Goal: Task Accomplishment & Management: Manage account settings

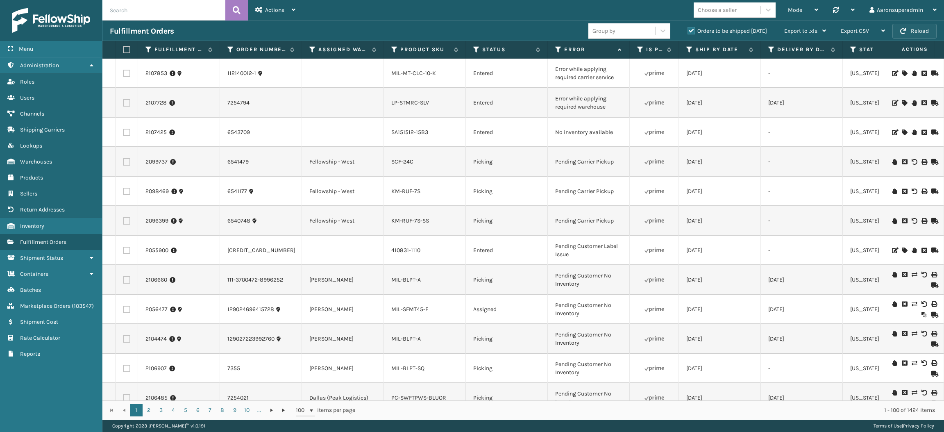
click at [904, 27] on button "Reload" at bounding box center [915, 31] width 44 height 15
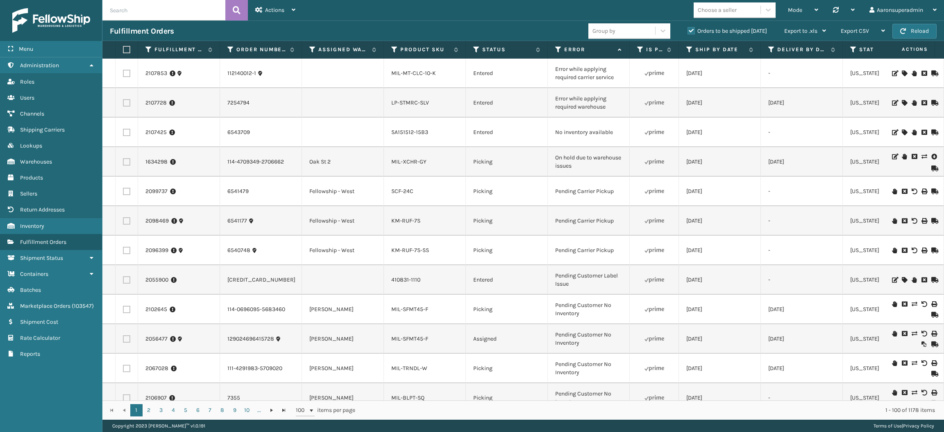
click at [136, 11] on input "text" at bounding box center [163, 10] width 123 height 20
paste input "1634298"
type input "1634298"
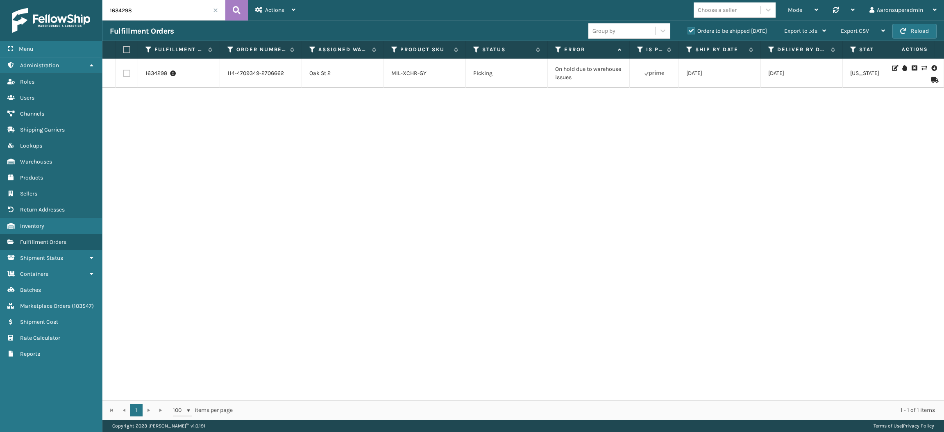
click at [902, 67] on icon at bounding box center [904, 68] width 5 height 6
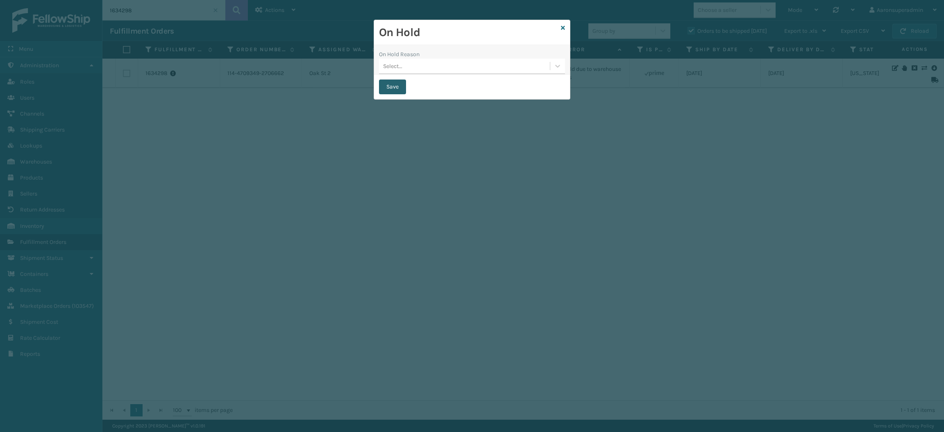
click at [389, 85] on button "Save" at bounding box center [392, 87] width 27 height 15
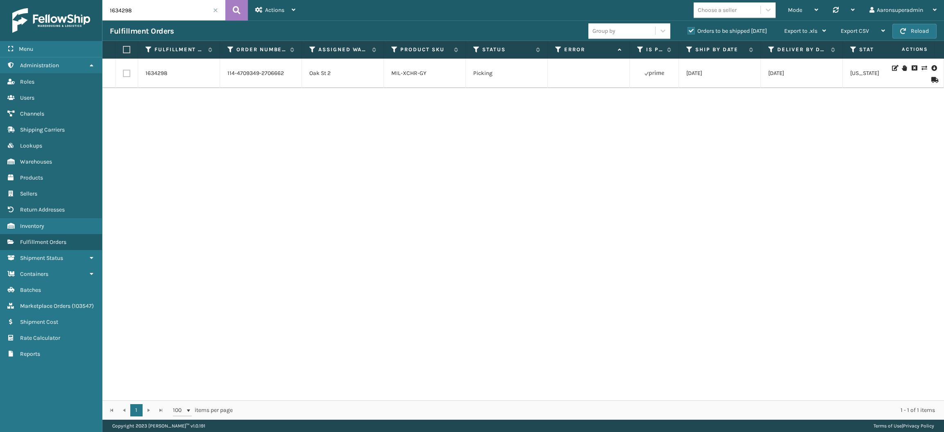
click at [931, 68] on icon at bounding box center [933, 68] width 5 height 8
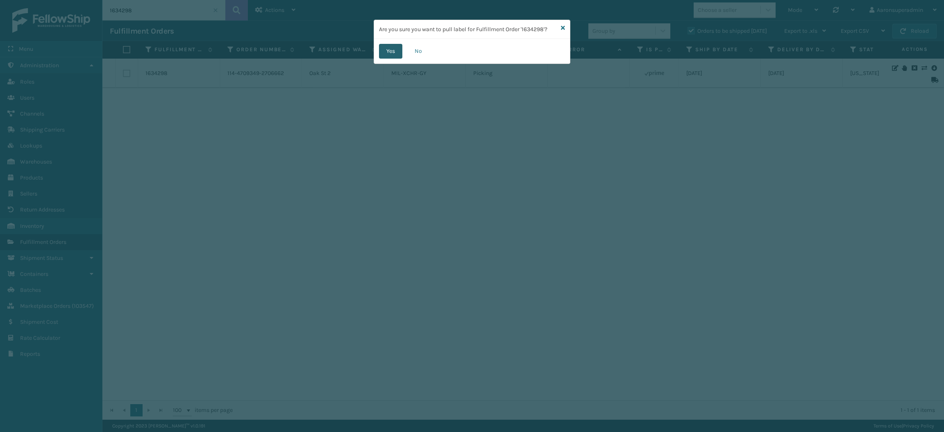
click at [391, 50] on button "Yes" at bounding box center [390, 51] width 23 height 15
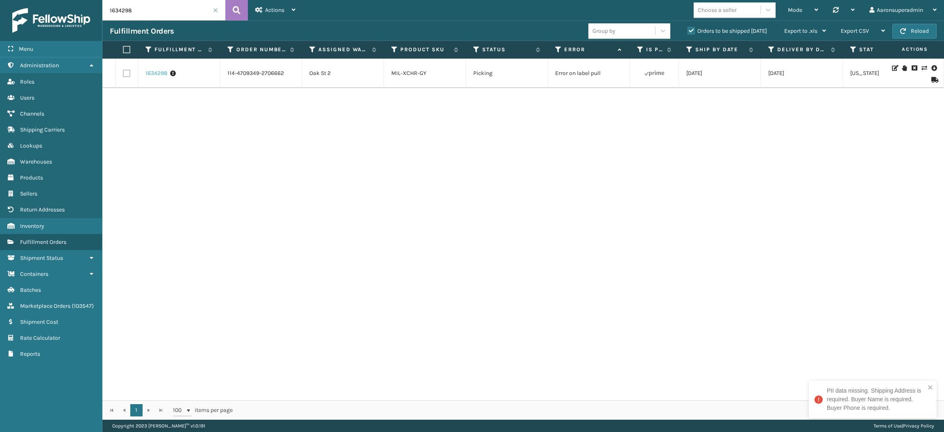
click at [159, 76] on link "1634298" at bounding box center [156, 73] width 22 height 8
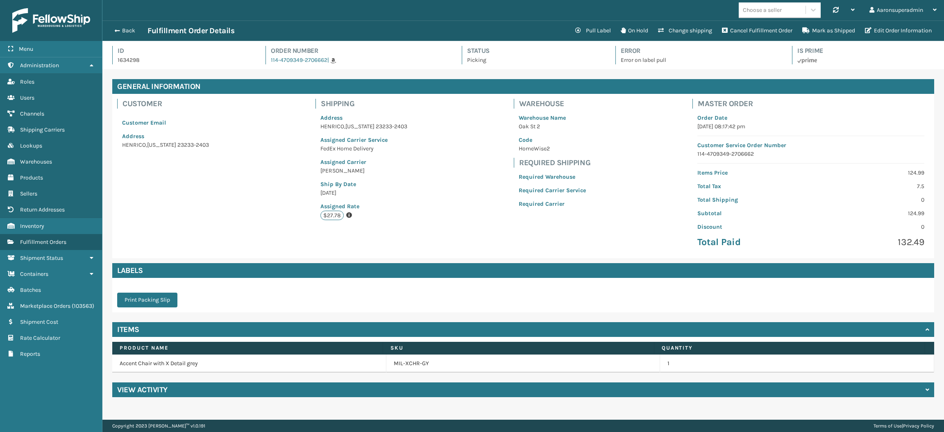
scroll to position [19, 841]
click at [122, 31] on button "Back" at bounding box center [129, 30] width 38 height 7
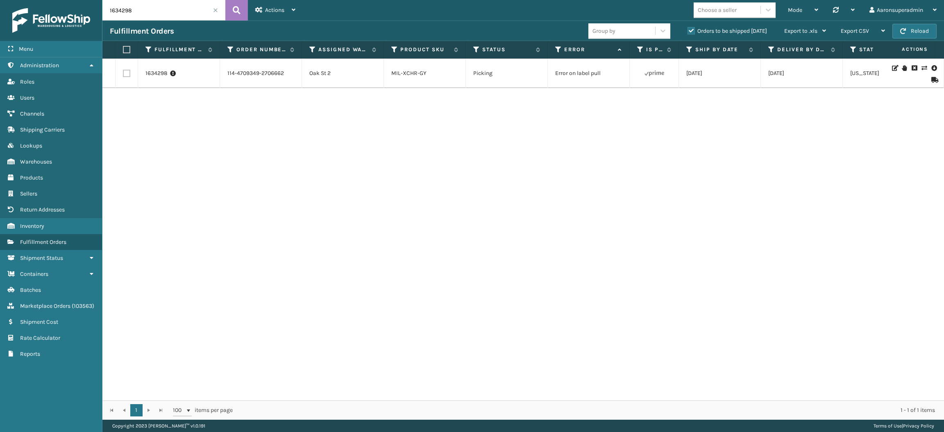
click at [152, 16] on input "1634298" at bounding box center [163, 10] width 123 height 20
paste input "2095941"
paste input "2106752"
type input "2095941,2106752"
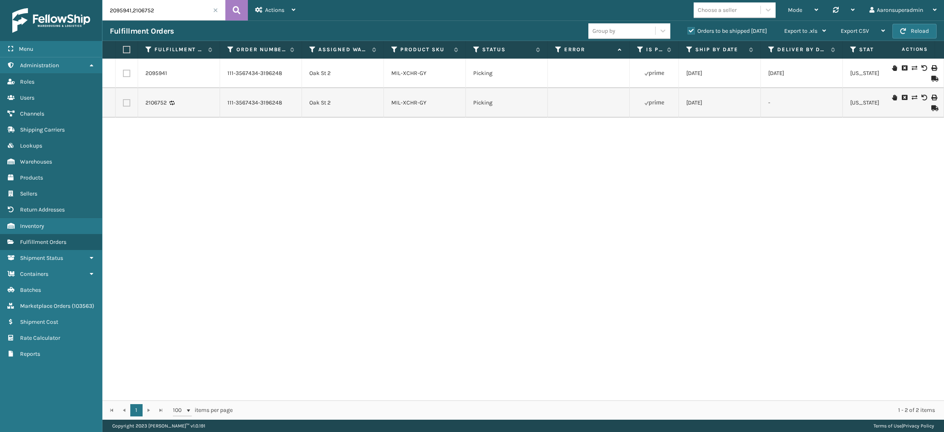
click at [125, 50] on label at bounding box center [125, 49] width 5 height 7
click at [123, 50] on input "checkbox" at bounding box center [123, 49] width 0 height 5
checkbox input "true"
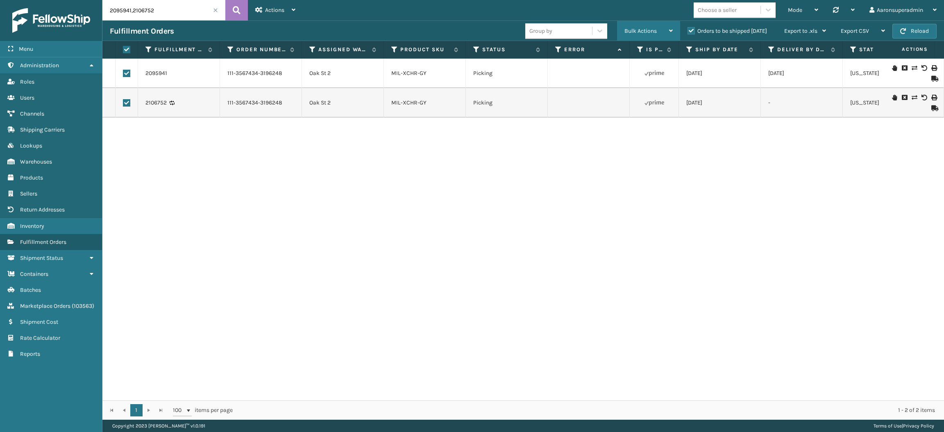
click at [627, 31] on span "Bulk Actions" at bounding box center [641, 30] width 32 height 7
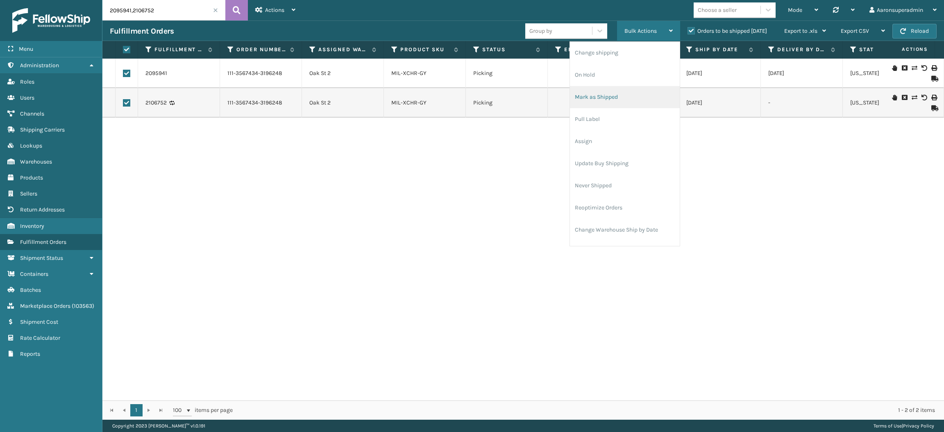
click at [600, 98] on li "Mark as Shipped" at bounding box center [625, 97] width 110 height 22
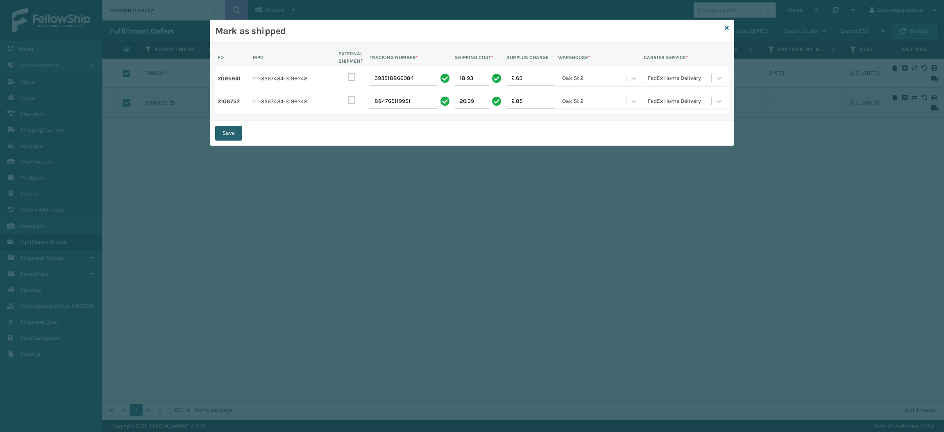
click at [234, 135] on button "Save" at bounding box center [228, 133] width 27 height 15
checkbox input "false"
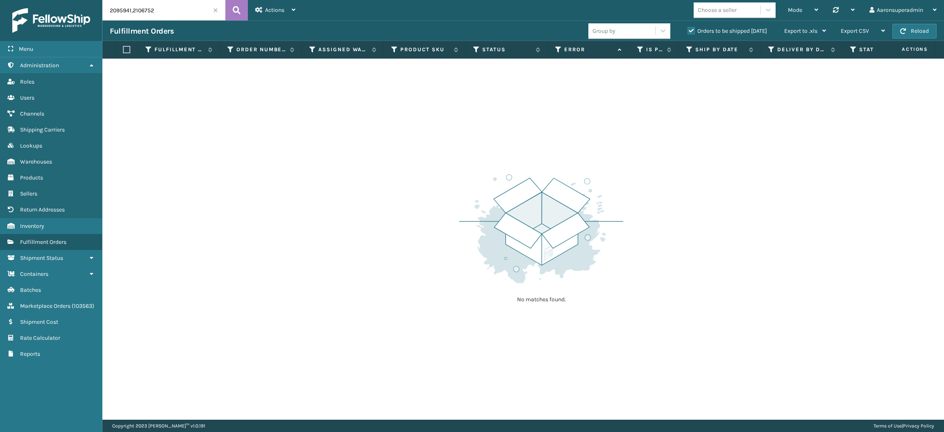
click at [172, 11] on input "2095941,2106752" at bounding box center [163, 10] width 123 height 20
paste input "1634298"
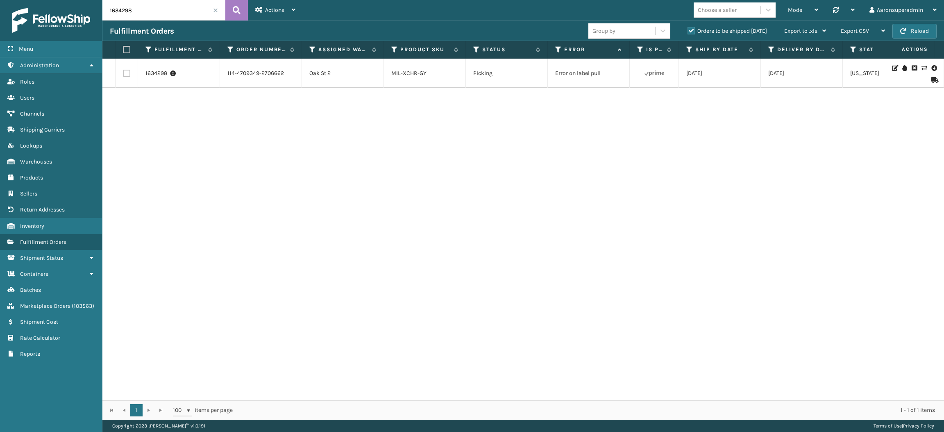
click at [161, 5] on input "1634298" at bounding box center [163, 10] width 123 height 20
paste input "[CREDIT_CARD_NUMBER]"
type input "113-9392514-8010628"
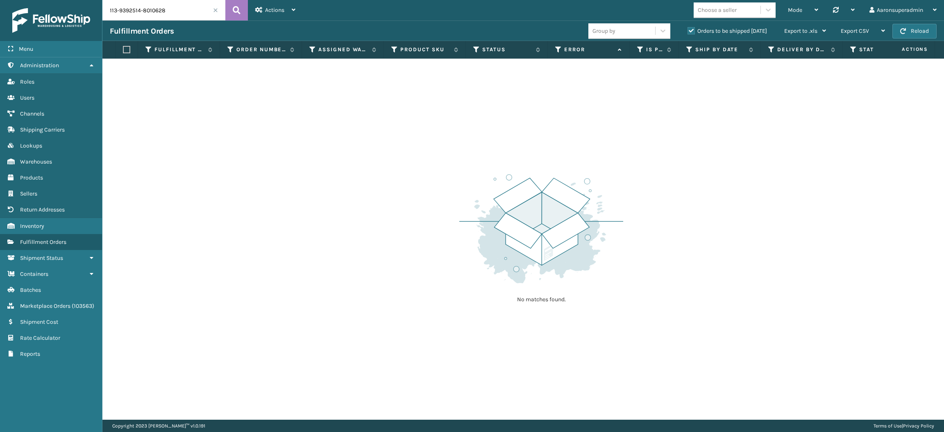
click at [690, 30] on label "Orders to be shipped [DATE]" at bounding box center [728, 30] width 80 height 7
click at [688, 30] on input "Orders to be shipped [DATE]" at bounding box center [688, 28] width 0 height 5
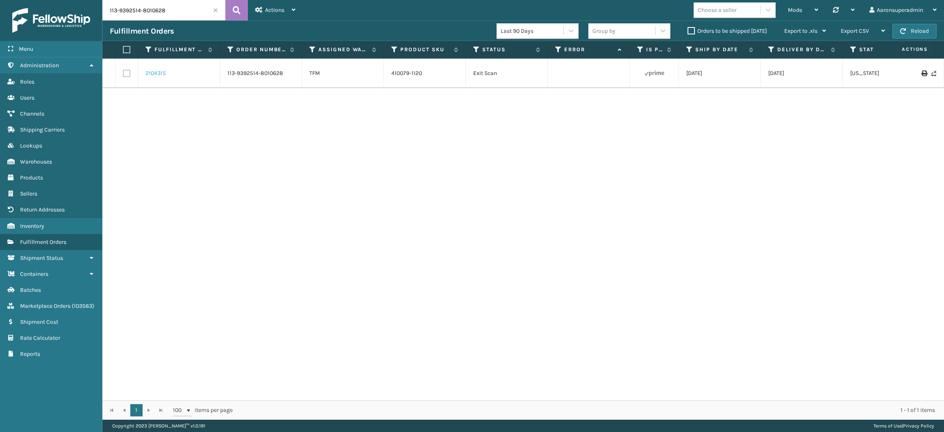
click at [158, 73] on link "2104315" at bounding box center [155, 73] width 20 height 8
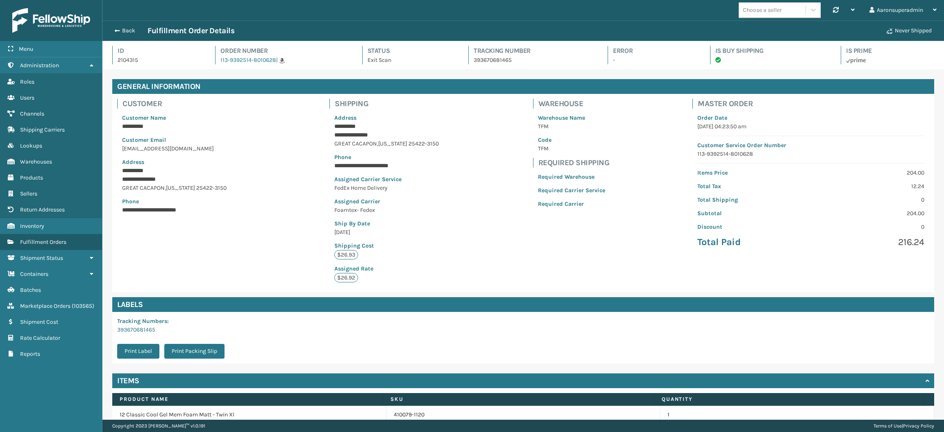
scroll to position [38, 0]
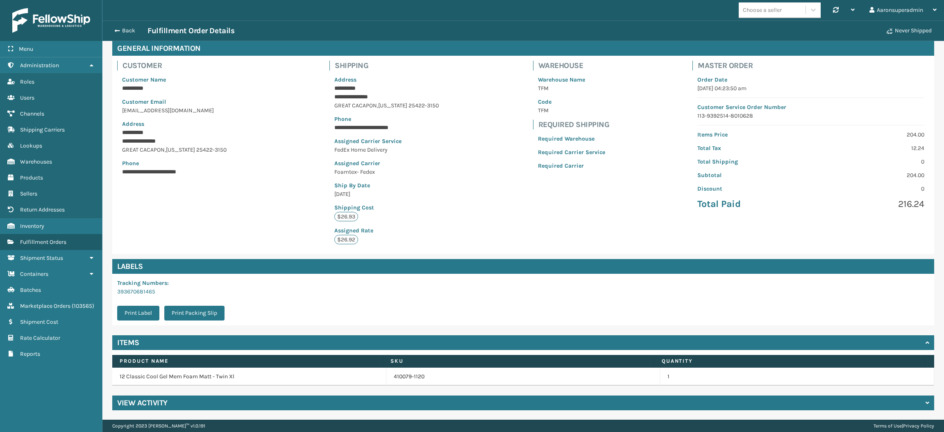
click at [158, 401] on h4 "View Activity" at bounding box center [142, 403] width 50 height 10
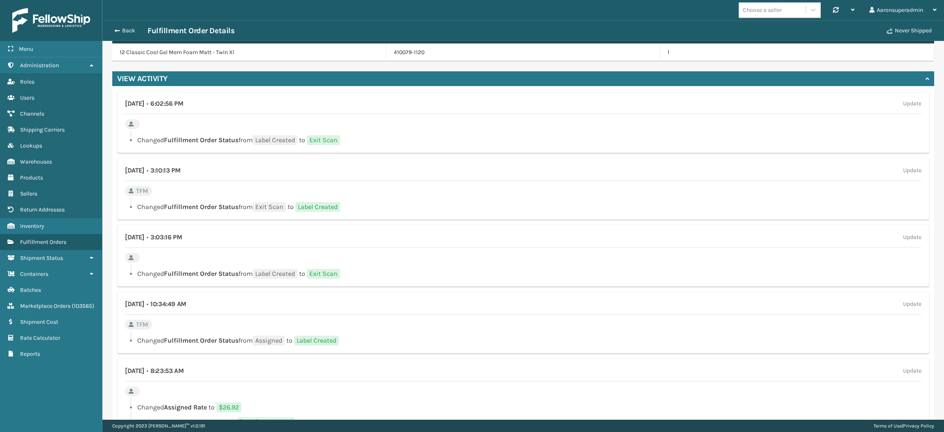
scroll to position [362, 0]
click at [129, 33] on button "Back" at bounding box center [129, 30] width 38 height 7
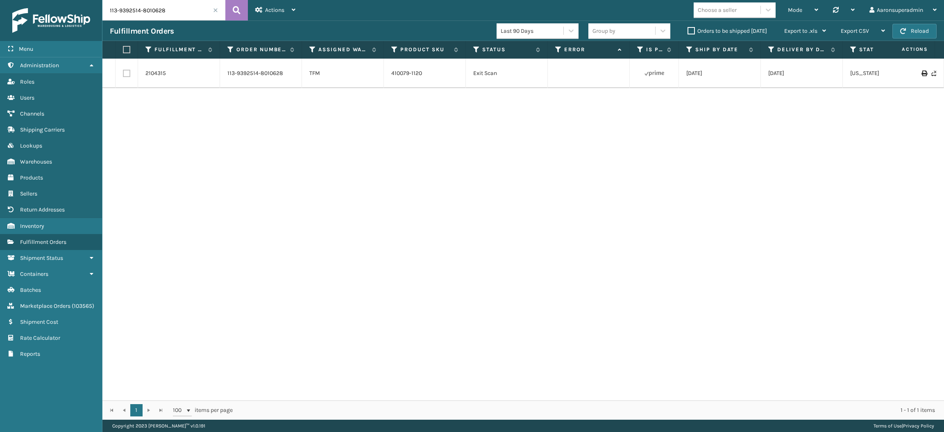
click at [182, 7] on input "113-9392514-8010628" at bounding box center [163, 10] width 123 height 20
paste input "0457432-4607426"
type input "113-0457432-4607426"
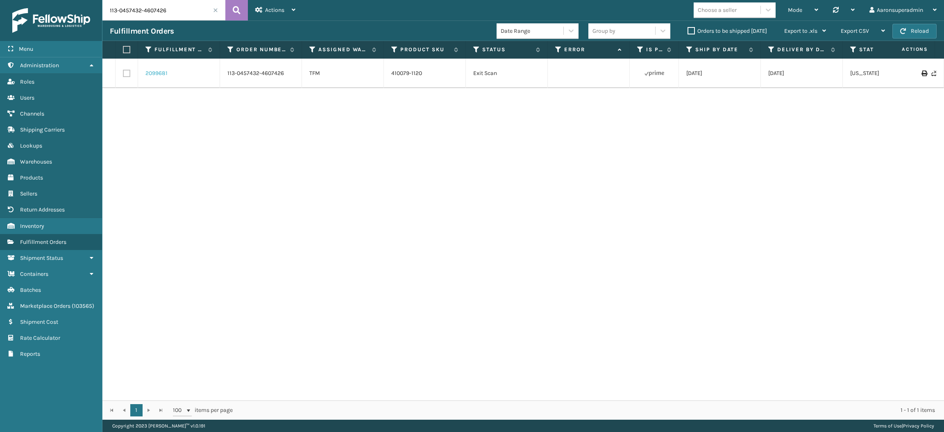
click at [154, 71] on link "2099681" at bounding box center [156, 73] width 22 height 8
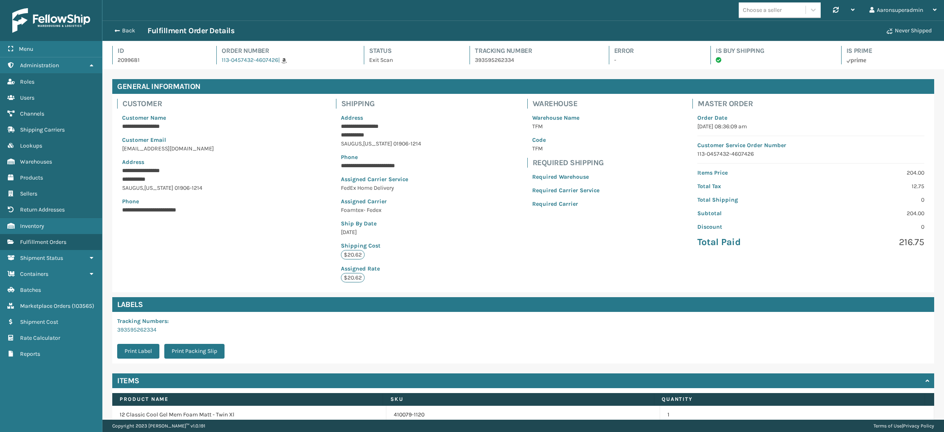
scroll to position [19, 841]
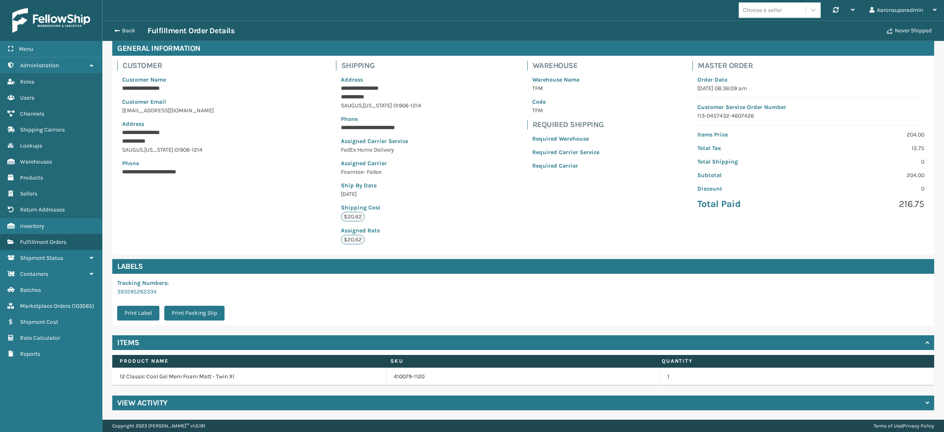
click at [153, 405] on h4 "View Activity" at bounding box center [142, 403] width 50 height 10
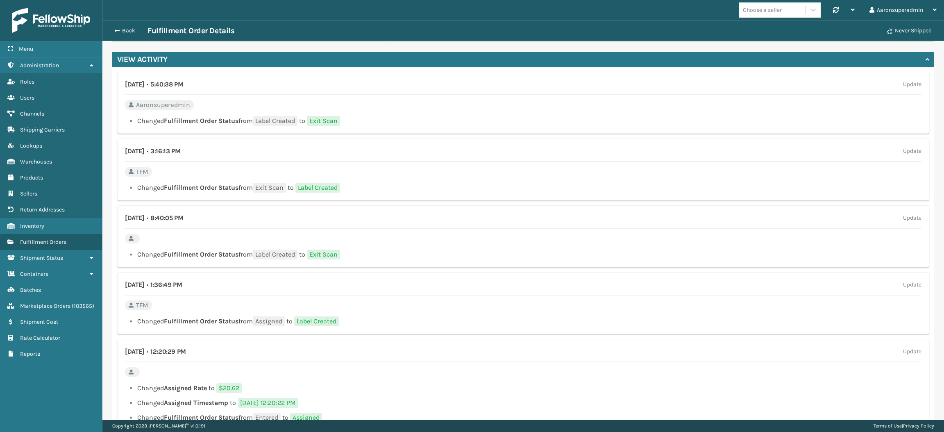
scroll to position [382, 0]
click at [51, 154] on link "Warehouses" at bounding box center [51, 162] width 102 height 16
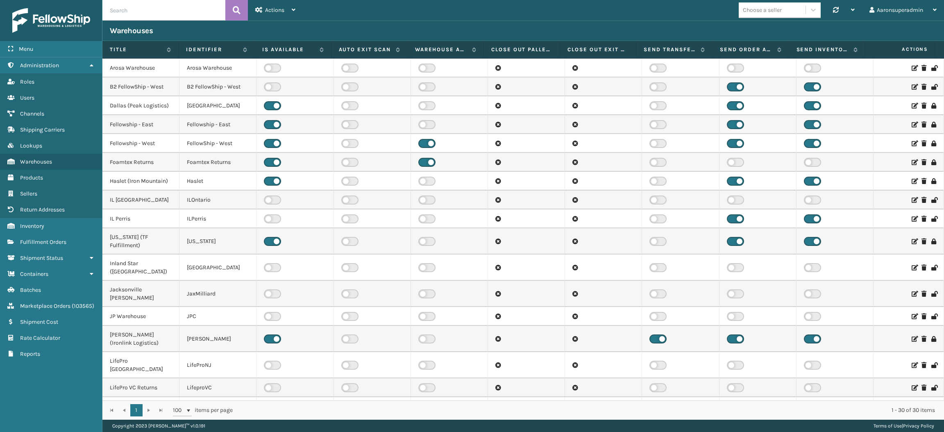
click at [141, 11] on input "text" at bounding box center [163, 10] width 123 height 20
type input "tfm"
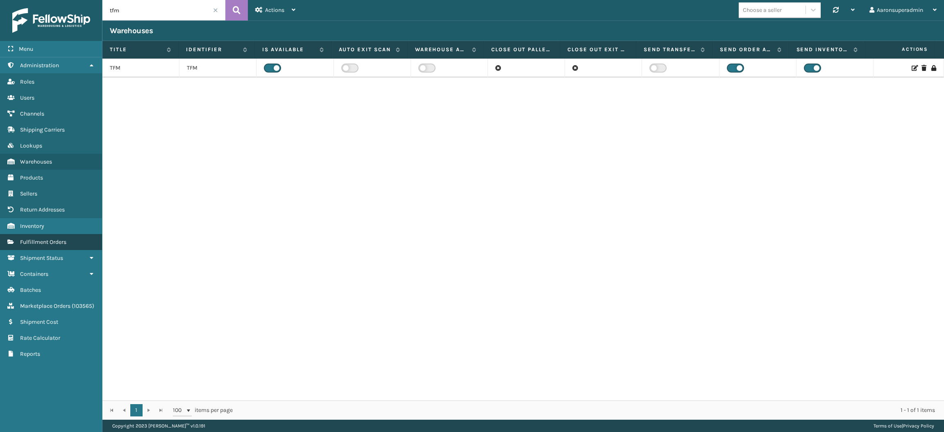
click at [46, 241] on link "Fulfillment Orders" at bounding box center [51, 242] width 102 height 16
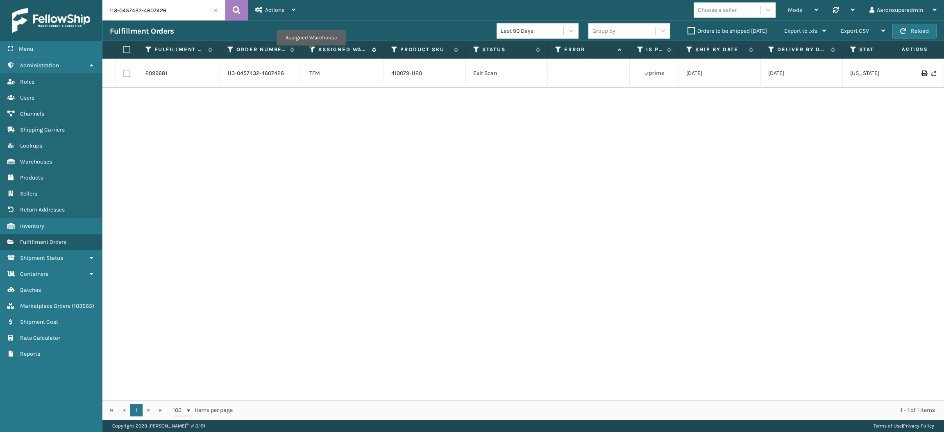
click at [311, 51] on icon at bounding box center [312, 49] width 7 height 7
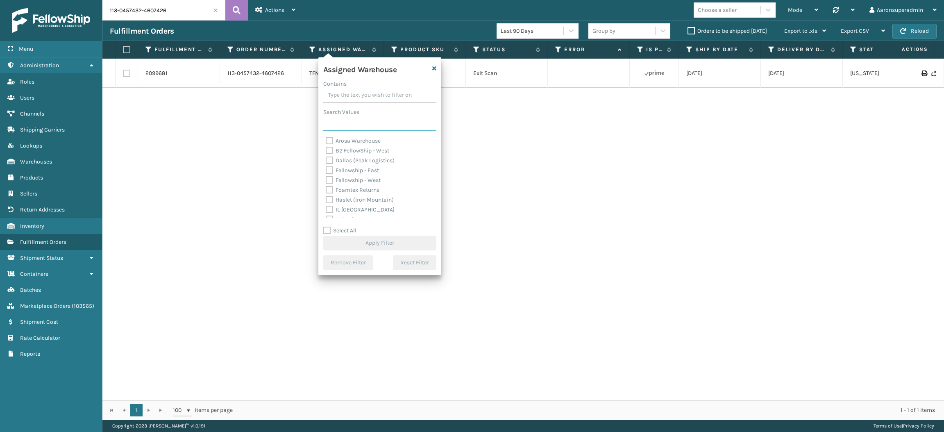
click at [357, 122] on input "Search Values" at bounding box center [379, 123] width 113 height 15
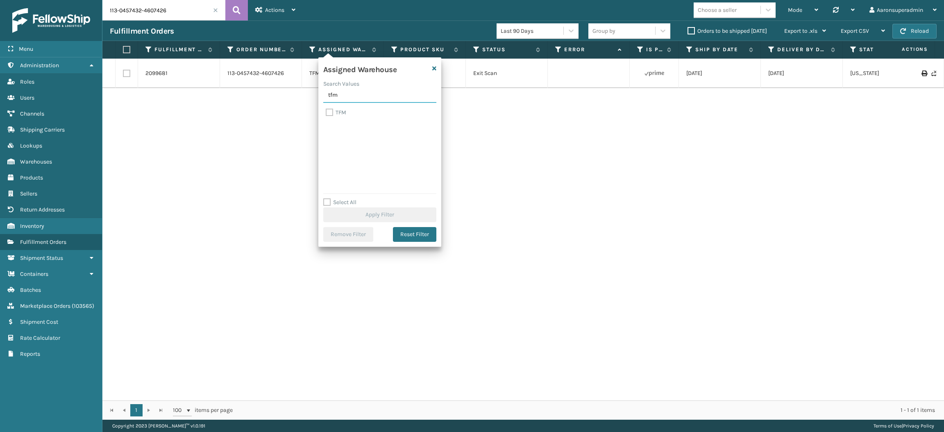
type input "tfm"
click at [333, 112] on label "TFM" at bounding box center [336, 112] width 20 height 7
click at [326, 112] on input "TFM" at bounding box center [326, 110] width 0 height 5
checkbox input "true"
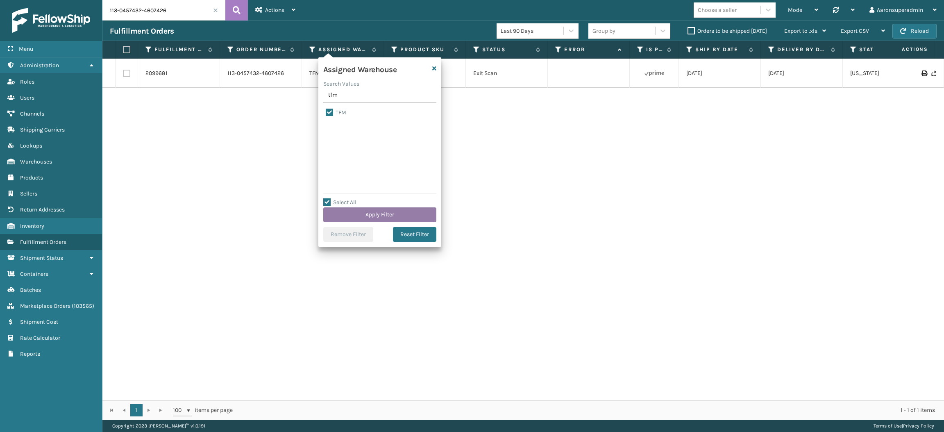
click at [355, 218] on button "Apply Filter" at bounding box center [379, 214] width 113 height 15
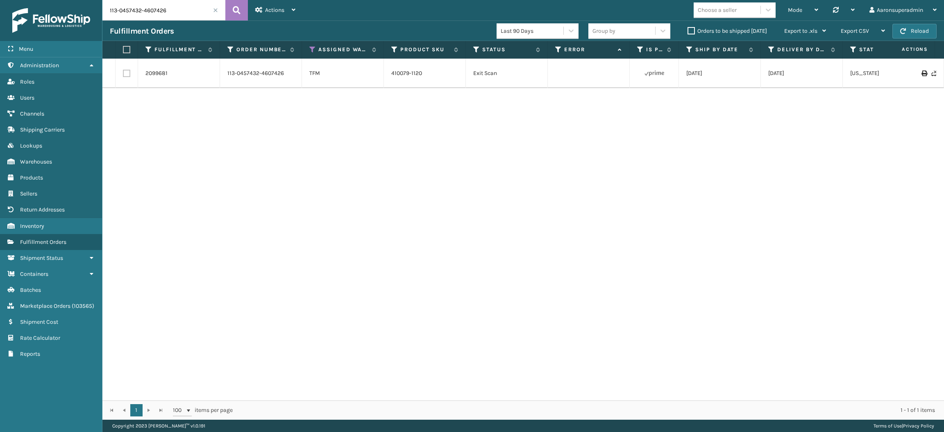
click at [215, 11] on span at bounding box center [215, 10] width 5 height 5
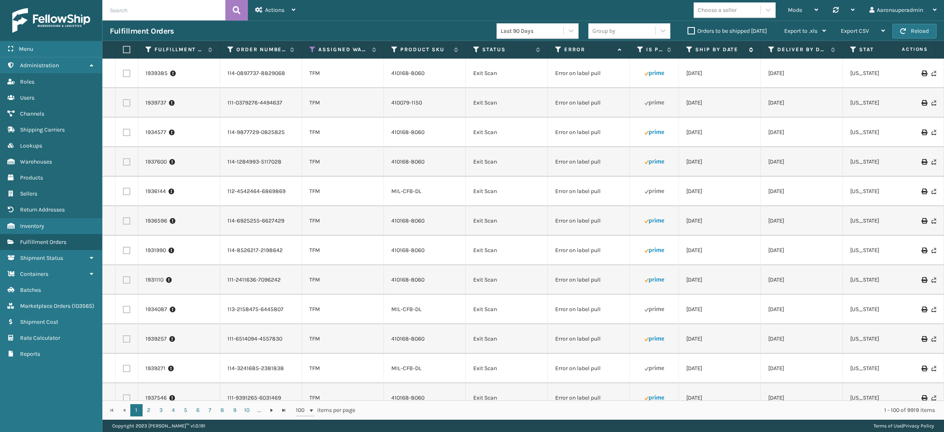
click at [709, 52] on label "Ship By Date" at bounding box center [720, 49] width 50 height 7
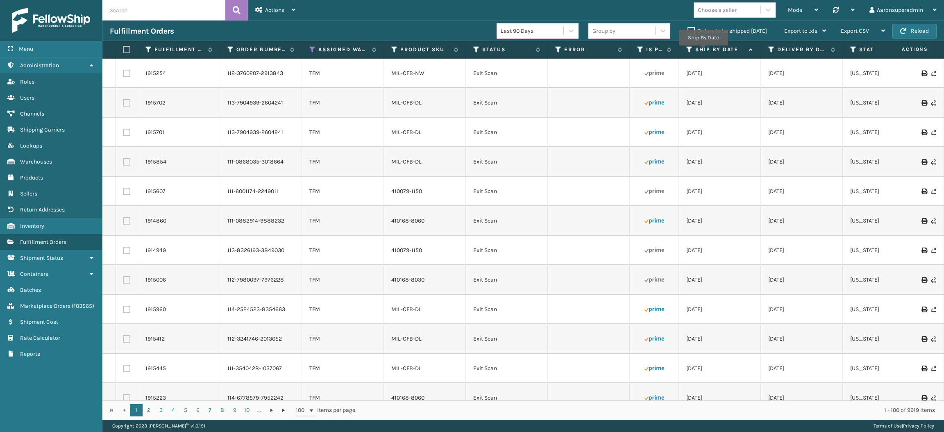
click at [704, 51] on label "Ship By Date" at bounding box center [720, 49] width 50 height 7
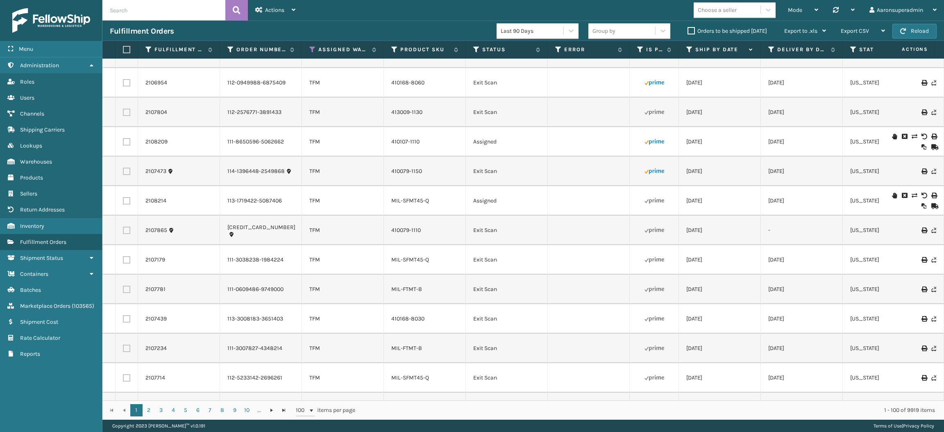
scroll to position [641, 0]
click at [157, 170] on link "2107473" at bounding box center [155, 170] width 21 height 8
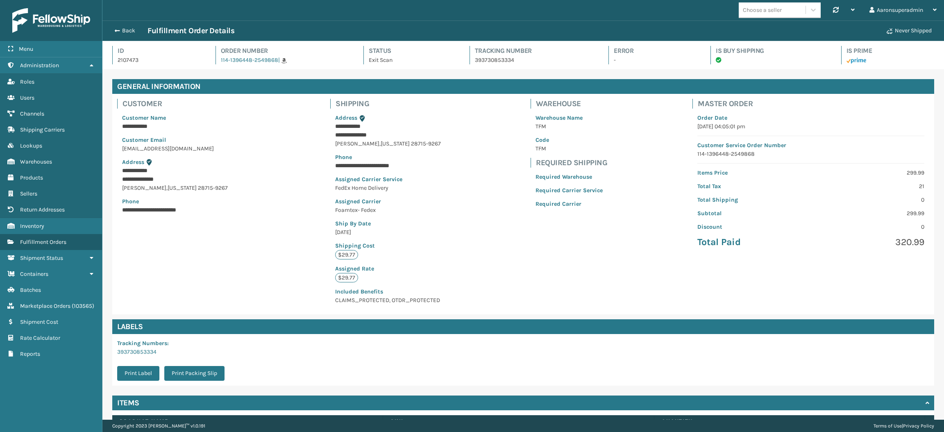
scroll to position [19, 841]
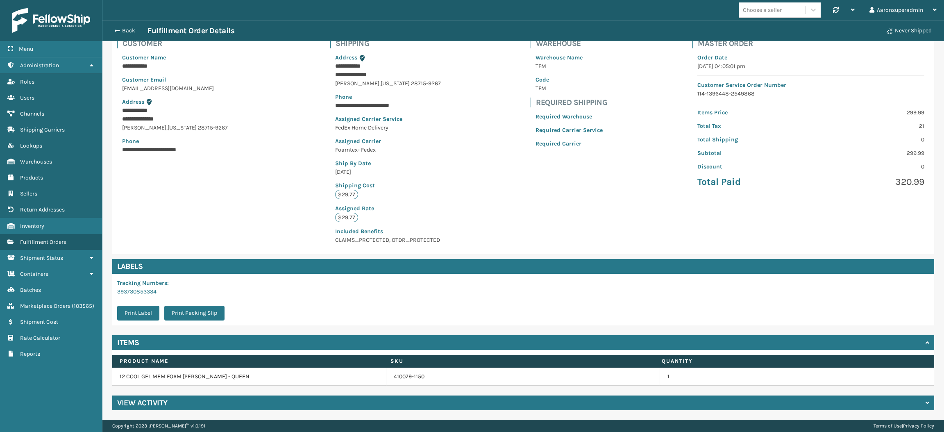
click at [154, 407] on h4 "View Activity" at bounding box center [142, 403] width 50 height 10
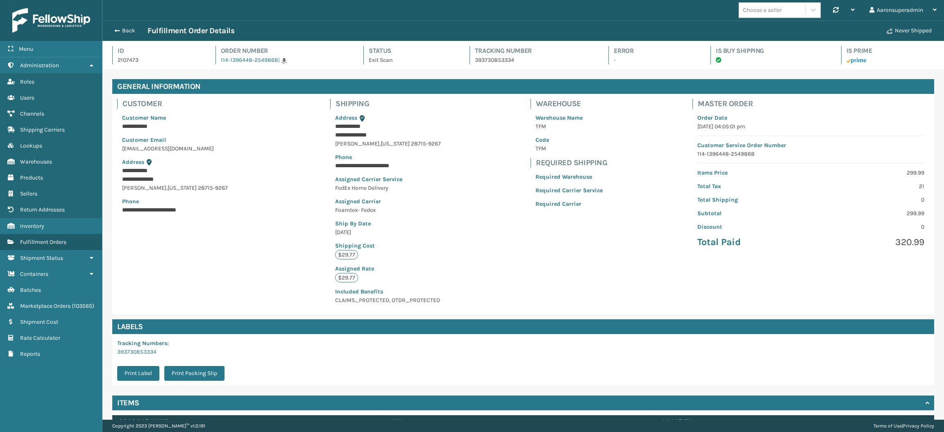
click at [278, 63] on span "|" at bounding box center [279, 60] width 2 height 7
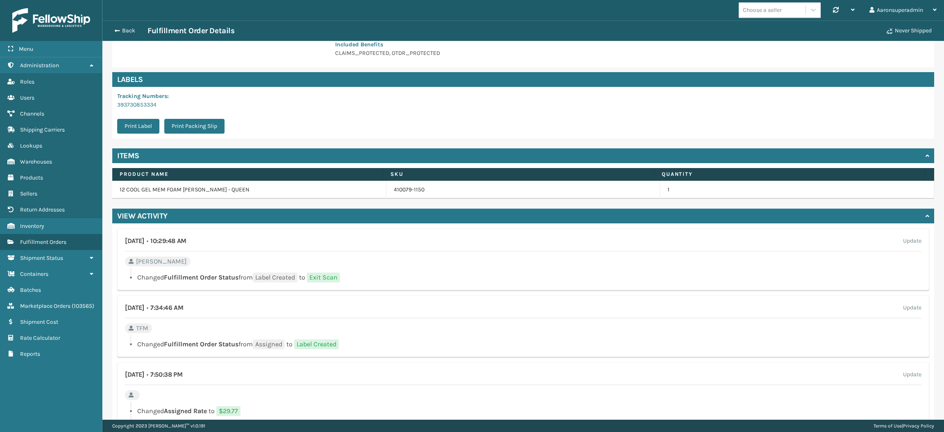
scroll to position [248, 0]
